Goal: Obtain resource: Download file/media

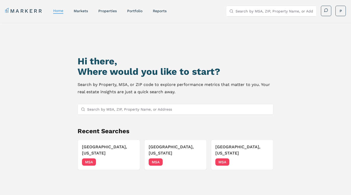
click at [137, 110] on input "Search by MSA, ZIP, Property Name, or Address" at bounding box center [178, 109] width 183 height 10
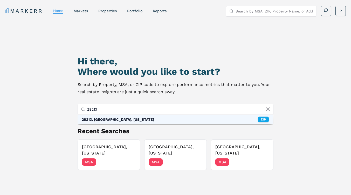
type input "28213"
click at [230, 119] on div "28213, [GEOGRAPHIC_DATA], [US_STATE] ZIP" at bounding box center [176, 119] width 196 height 9
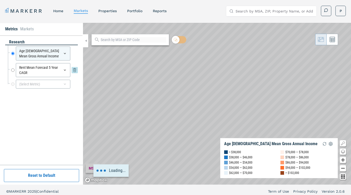
click at [13, 71] on input "Rent Mean Forecast 5 Year CAGR" at bounding box center [12, 70] width 3 height 14
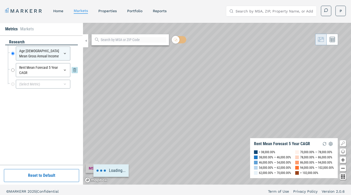
radio input "false"
radio input "true"
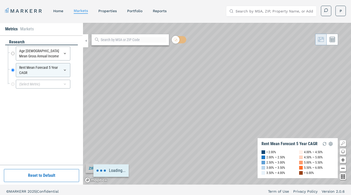
click at [139, 43] on div at bounding box center [130, 39] width 78 height 11
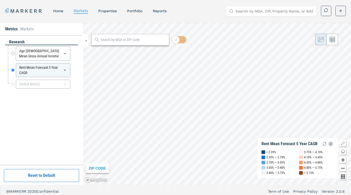
click at [123, 40] on input "text" at bounding box center [134, 39] width 66 height 5
type input "28213"
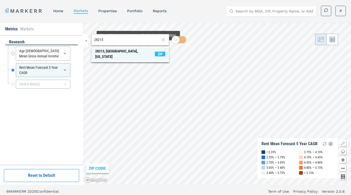
click at [138, 52] on div "28213, [GEOGRAPHIC_DATA], [US_STATE]" at bounding box center [125, 54] width 60 height 11
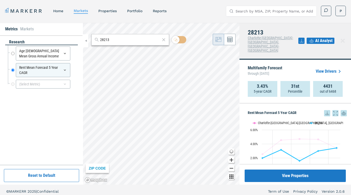
scroll to position [139, 0]
drag, startPoint x: 323, startPoint y: 95, endPoint x: 343, endPoint y: 113, distance: 26.8
click at [343, 116] on rect "Interactive chart" at bounding box center [295, 148] width 95 height 65
click at [324, 110] on icon at bounding box center [327, 113] width 6 height 6
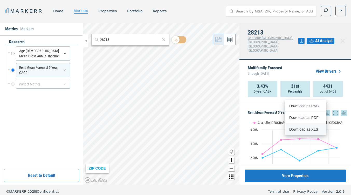
click at [317, 130] on div "Download as XLS" at bounding box center [305, 129] width 30 height 5
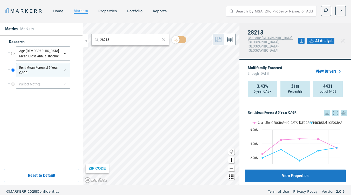
click at [291, 62] on div "Multifamily Forecast through [DATE] View Drivers" at bounding box center [295, 71] width 95 height 19
